Goal: Transaction & Acquisition: Purchase product/service

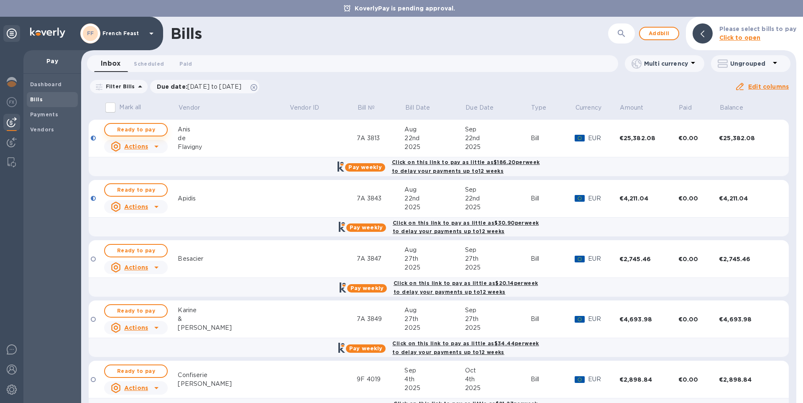
click at [143, 129] on span "Ready to pay" at bounding box center [136, 130] width 49 height 10
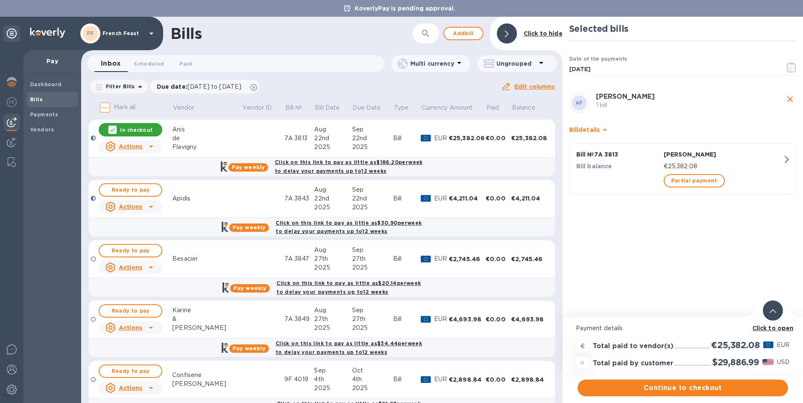
click at [785, 327] on b "Click to open" at bounding box center [773, 328] width 41 height 7
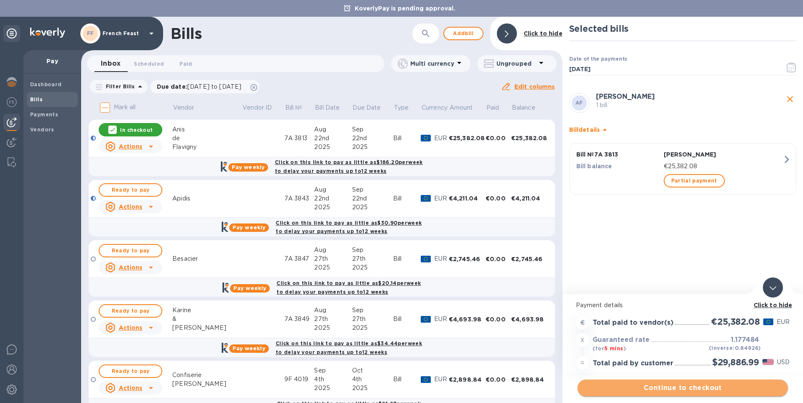
click at [723, 385] on span "Continue to checkout" at bounding box center [683, 388] width 197 height 10
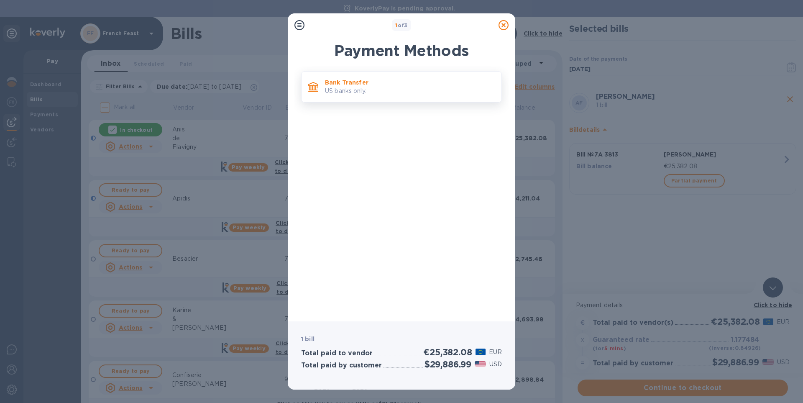
click at [364, 76] on div "Bank Transfer US banks only." at bounding box center [410, 87] width 177 height 24
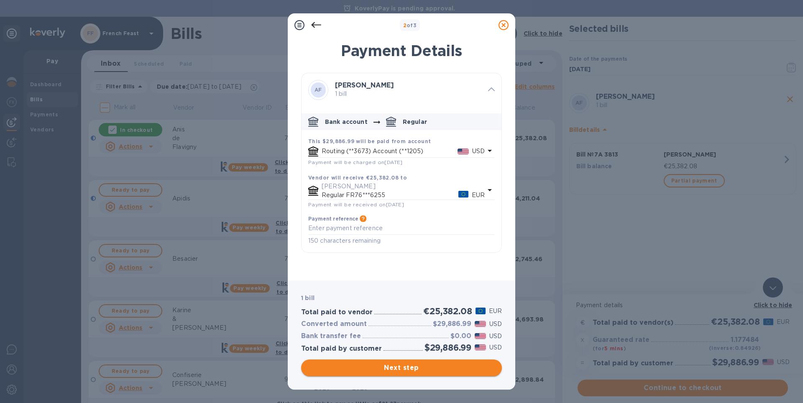
click at [413, 365] on span "Next step" at bounding box center [401, 368] width 187 height 10
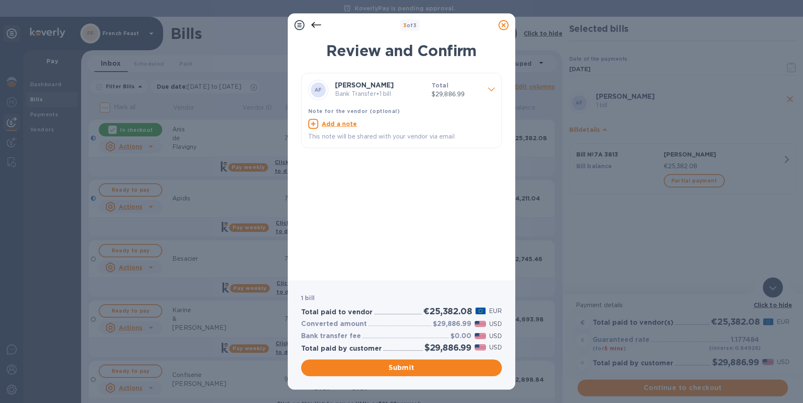
click at [503, 26] on icon at bounding box center [504, 25] width 10 height 10
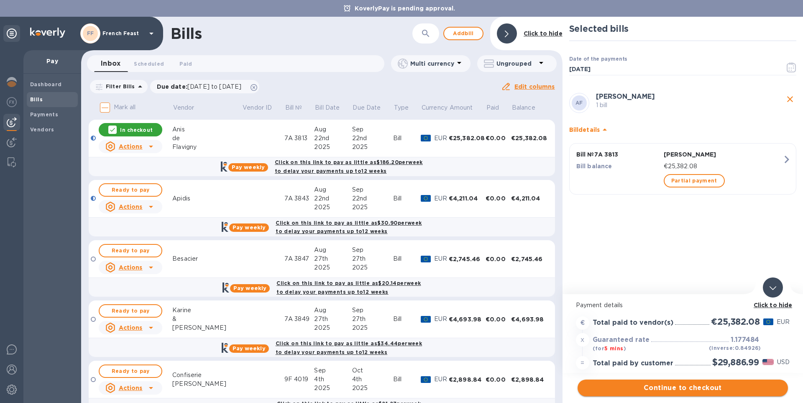
click at [688, 387] on span "Continue to checkout" at bounding box center [683, 388] width 197 height 10
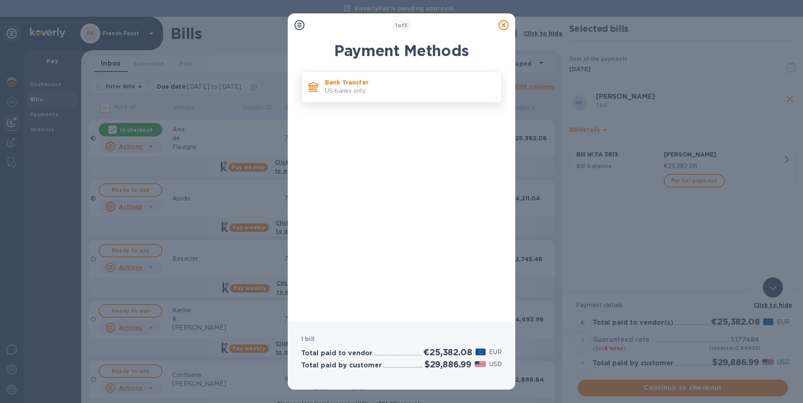
click at [315, 85] on icon at bounding box center [313, 86] width 10 height 8
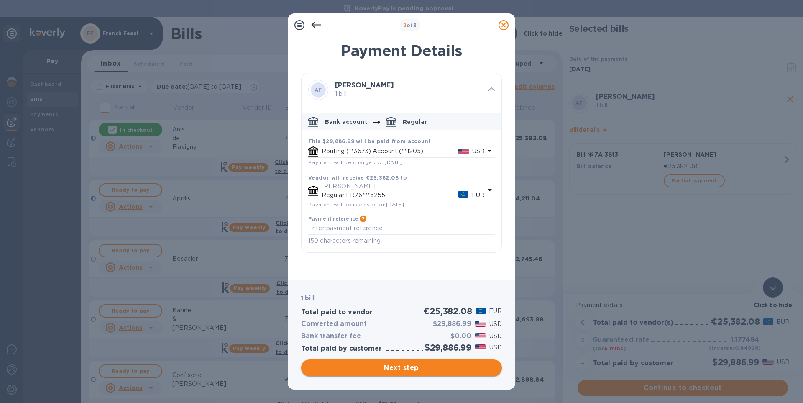
click at [425, 368] on span "Next step" at bounding box center [401, 368] width 187 height 10
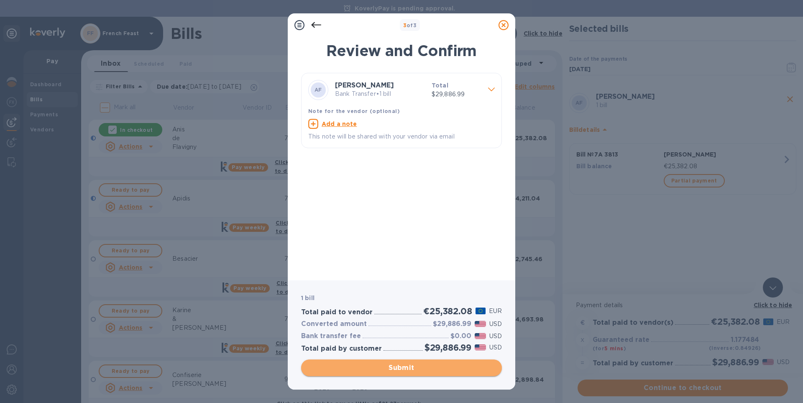
click at [425, 368] on span "Submit" at bounding box center [401, 368] width 187 height 10
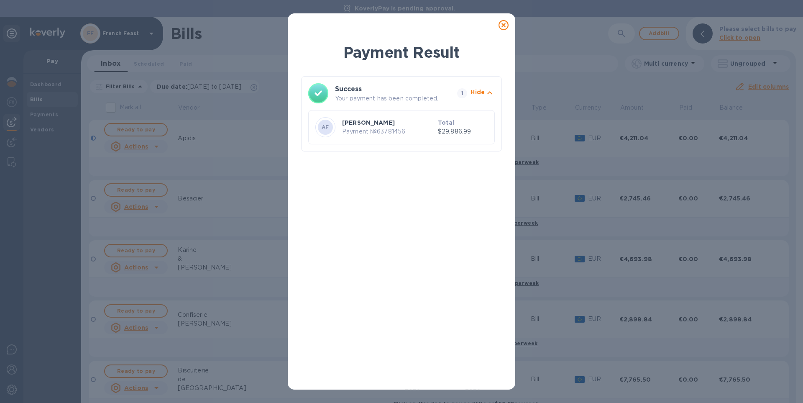
click at [504, 20] on div at bounding box center [503, 25] width 17 height 17
click at [503, 24] on icon at bounding box center [504, 25] width 10 height 10
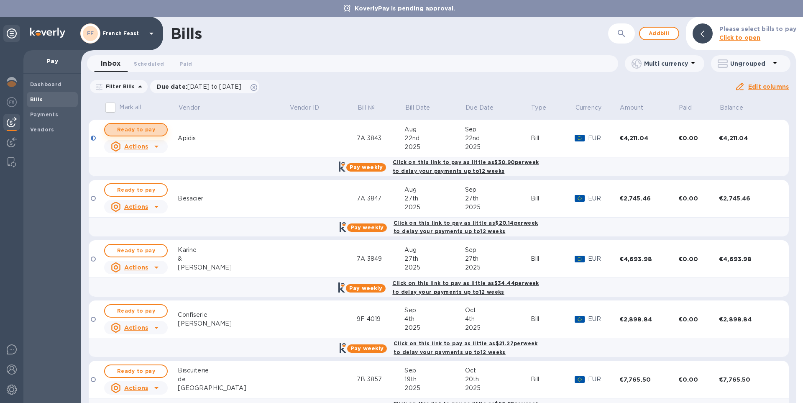
click at [144, 130] on span "Ready to pay" at bounding box center [136, 130] width 49 height 10
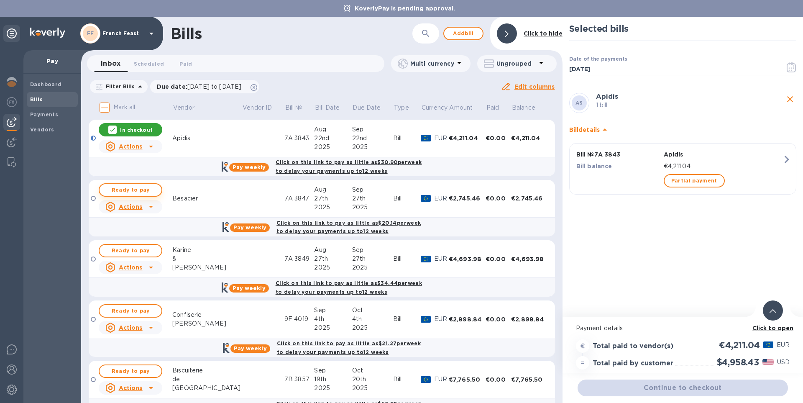
click at [135, 187] on span "Ready to pay" at bounding box center [130, 190] width 49 height 10
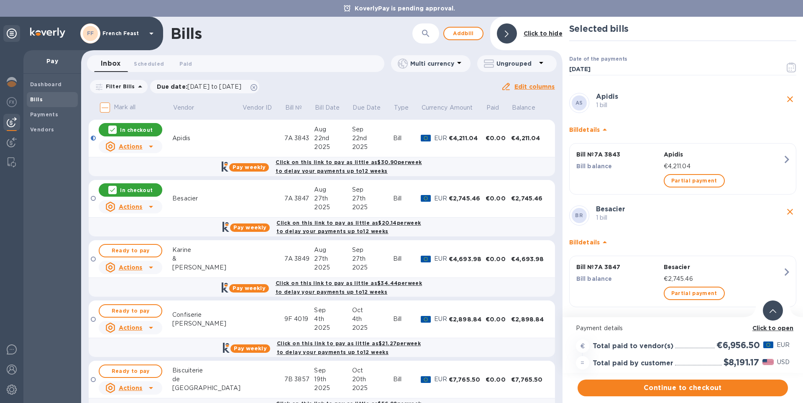
click at [766, 328] on b "Click to open" at bounding box center [773, 328] width 41 height 7
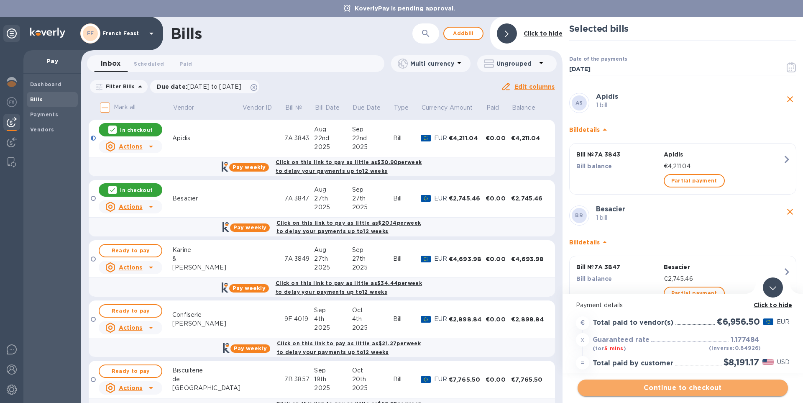
click at [711, 387] on span "Continue to checkout" at bounding box center [683, 388] width 197 height 10
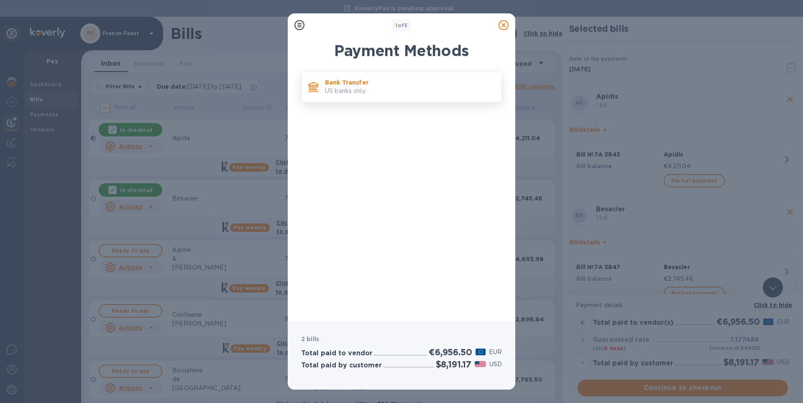
click at [362, 82] on p "Bank Transfer" at bounding box center [410, 82] width 170 height 8
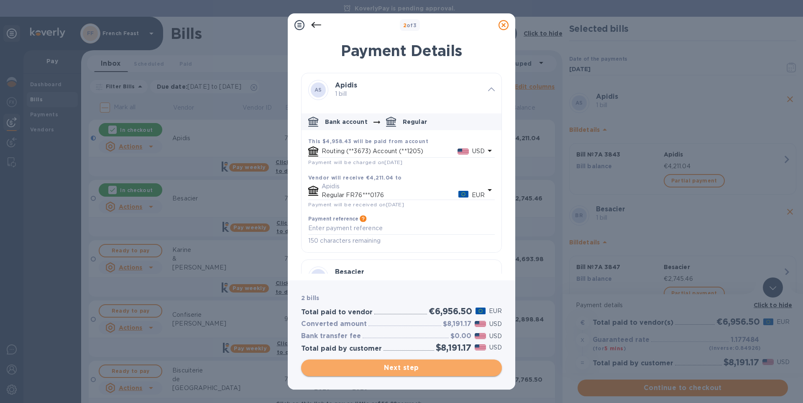
click at [405, 366] on span "Next step" at bounding box center [401, 368] width 187 height 10
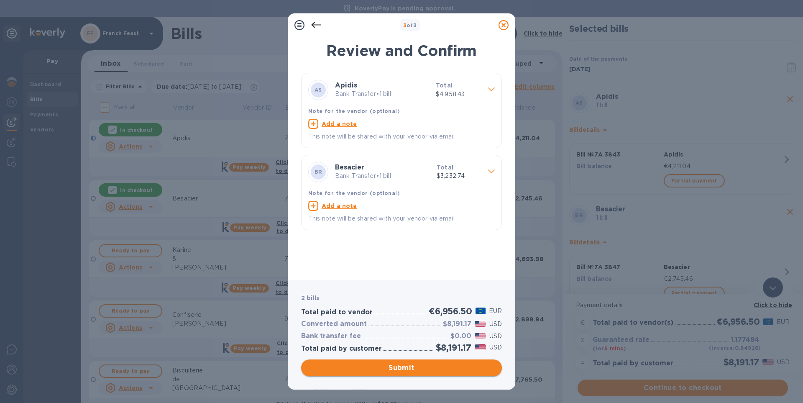
click at [419, 366] on span "Submit" at bounding box center [401, 368] width 187 height 10
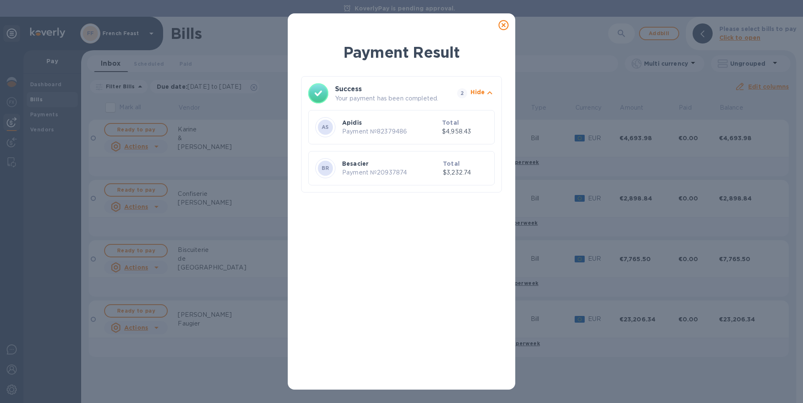
click at [506, 26] on icon at bounding box center [504, 25] width 10 height 10
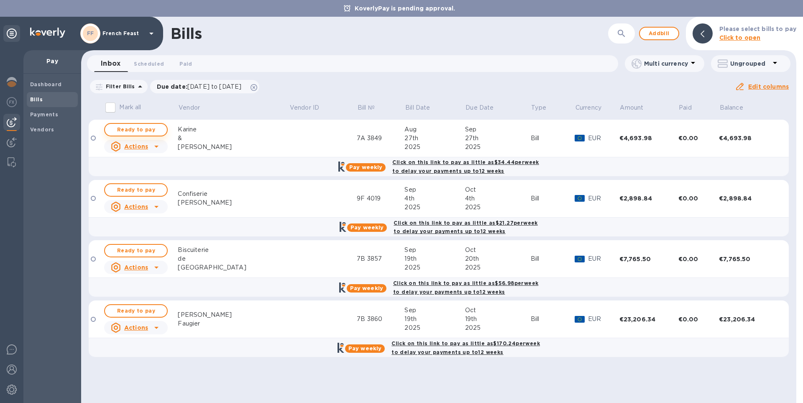
click at [143, 128] on span "Ready to pay" at bounding box center [136, 130] width 49 height 10
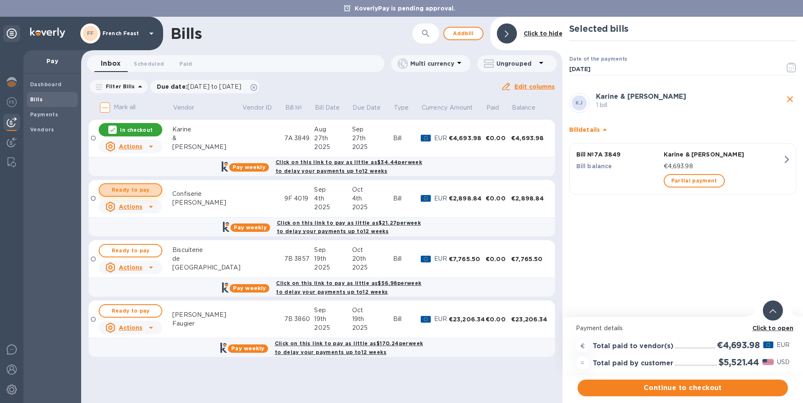
click at [138, 191] on span "Ready to pay" at bounding box center [130, 190] width 49 height 10
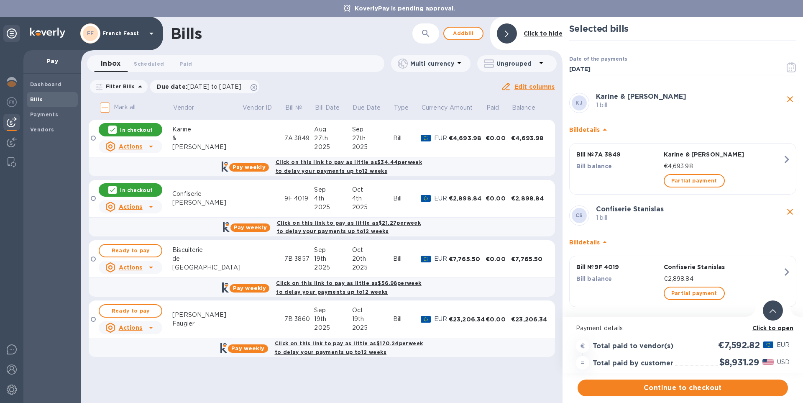
click at [770, 326] on b "Click to open" at bounding box center [773, 328] width 41 height 7
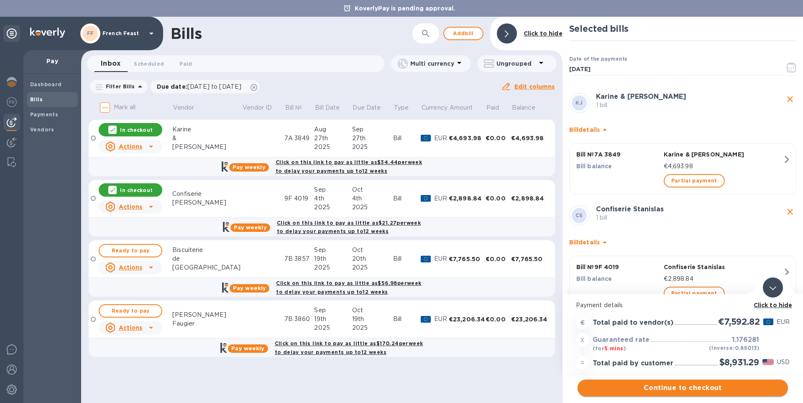
click at [659, 387] on span "Continue to checkout" at bounding box center [683, 388] width 197 height 10
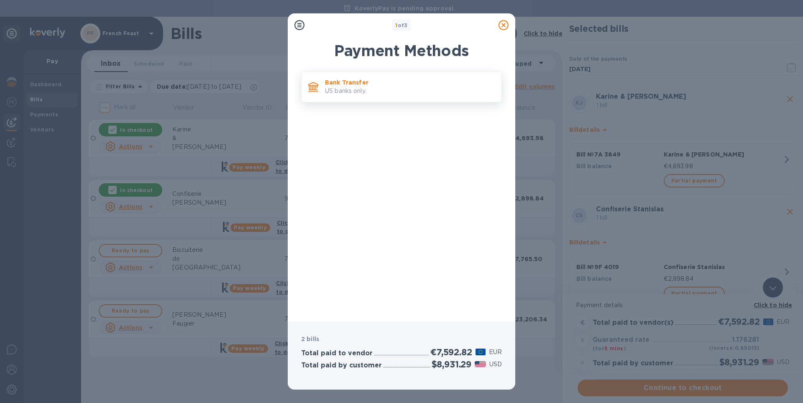
click at [365, 91] on p "US banks only." at bounding box center [410, 91] width 170 height 9
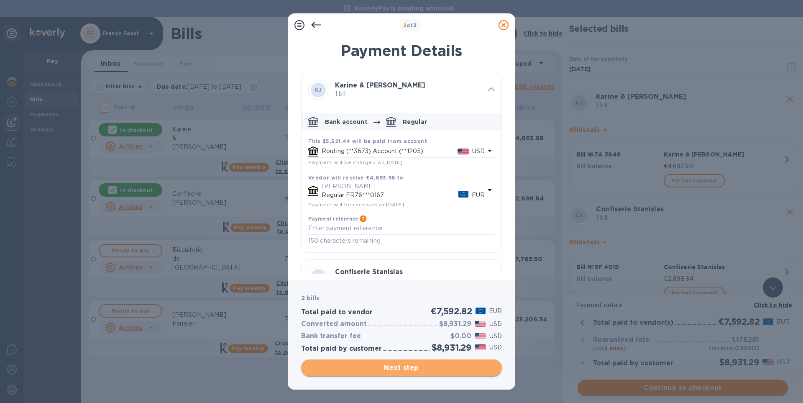
click at [406, 363] on span "Next step" at bounding box center [401, 368] width 187 height 10
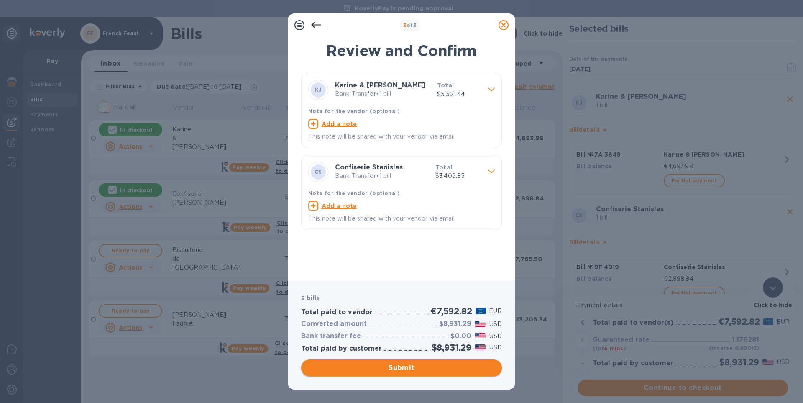
click at [405, 367] on span "Submit" at bounding box center [401, 368] width 187 height 10
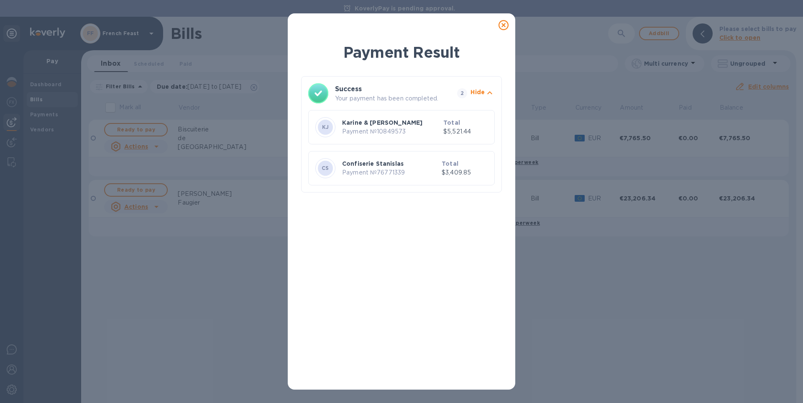
click at [504, 25] on icon at bounding box center [504, 25] width 10 height 10
